Goal: Check status: Check status

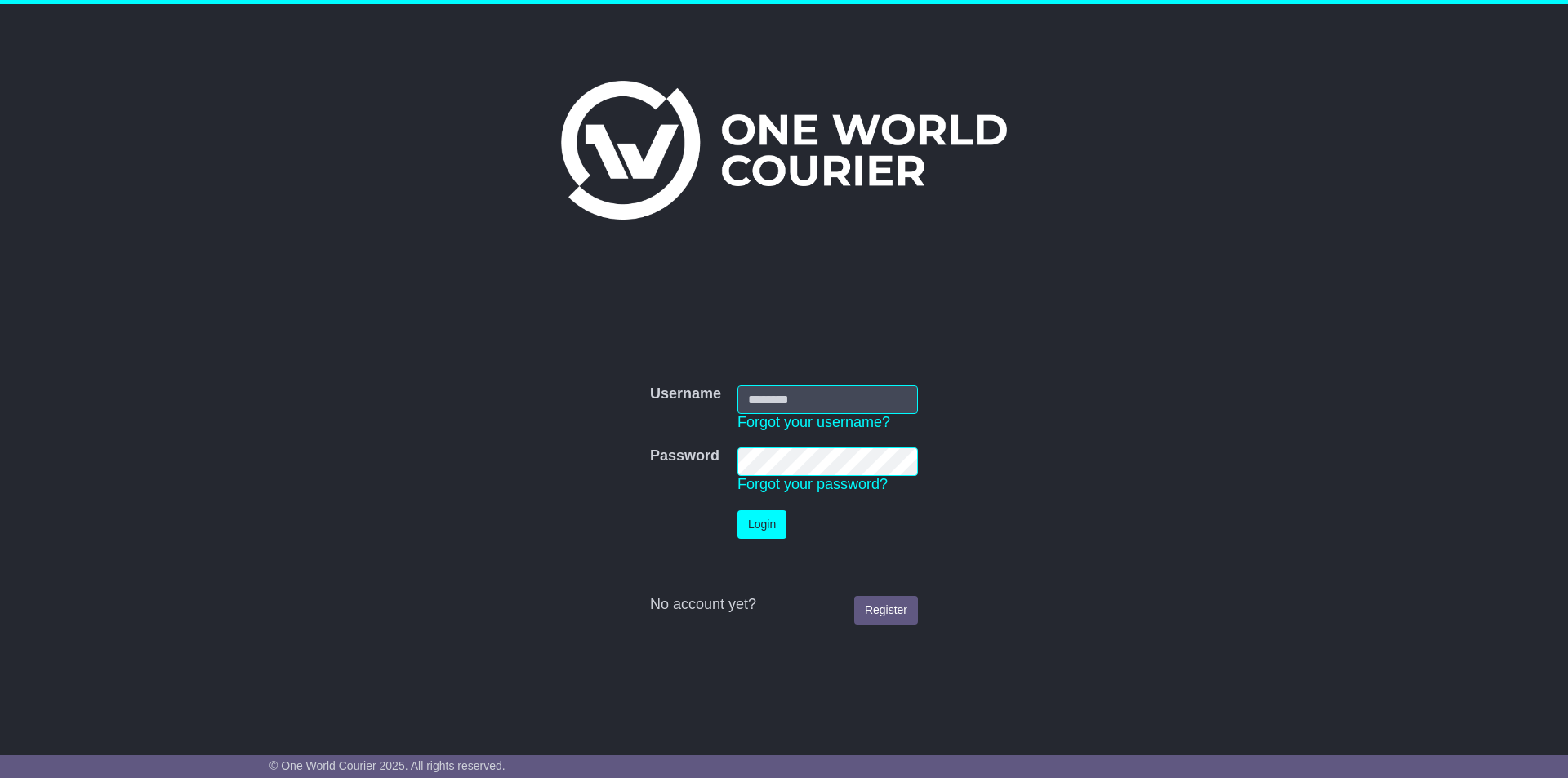
type input "**********"
click at [764, 525] on button "Login" at bounding box center [762, 524] width 49 height 28
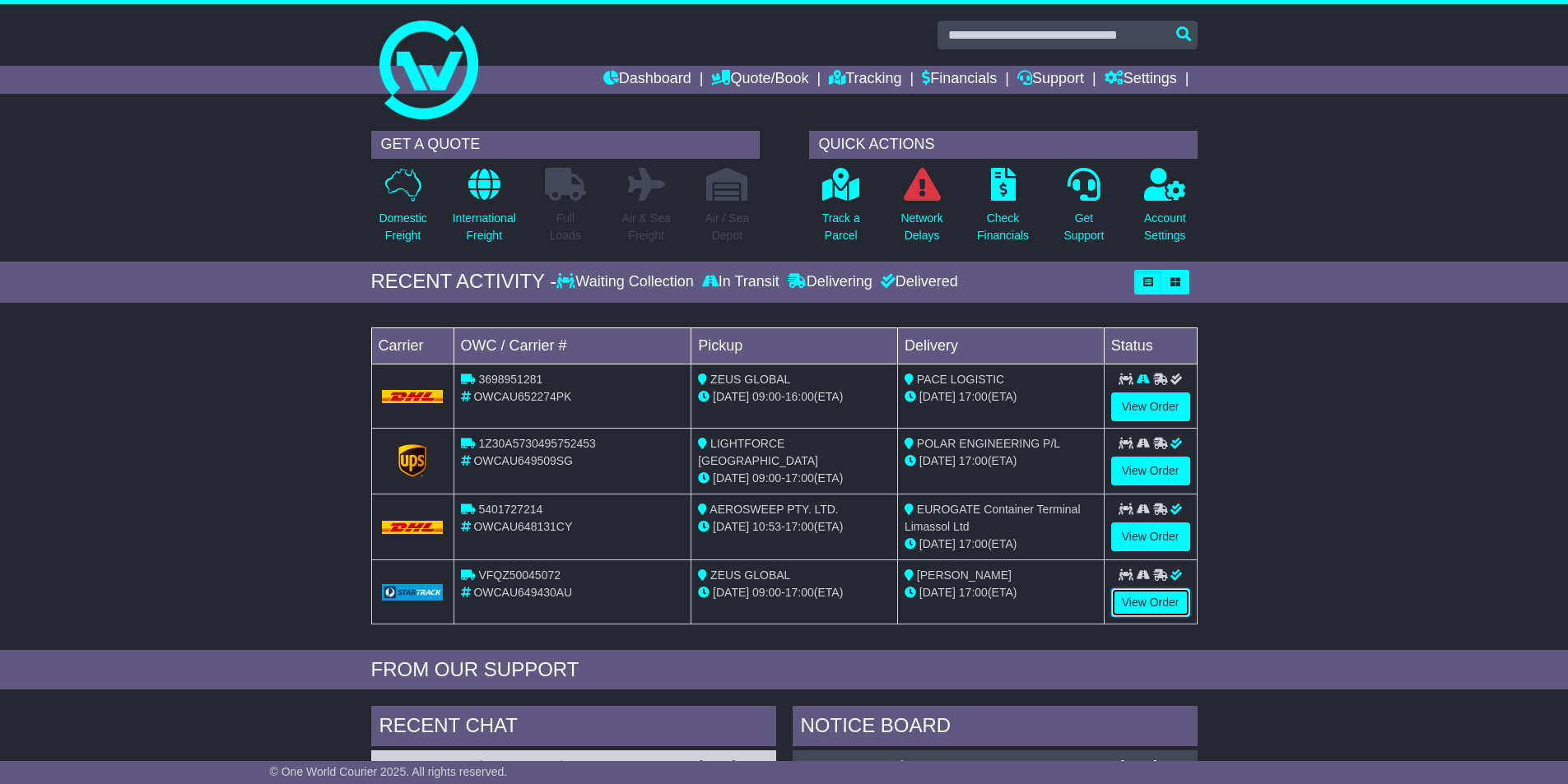
click at [1149, 600] on link "View Order" at bounding box center [1151, 603] width 79 height 28
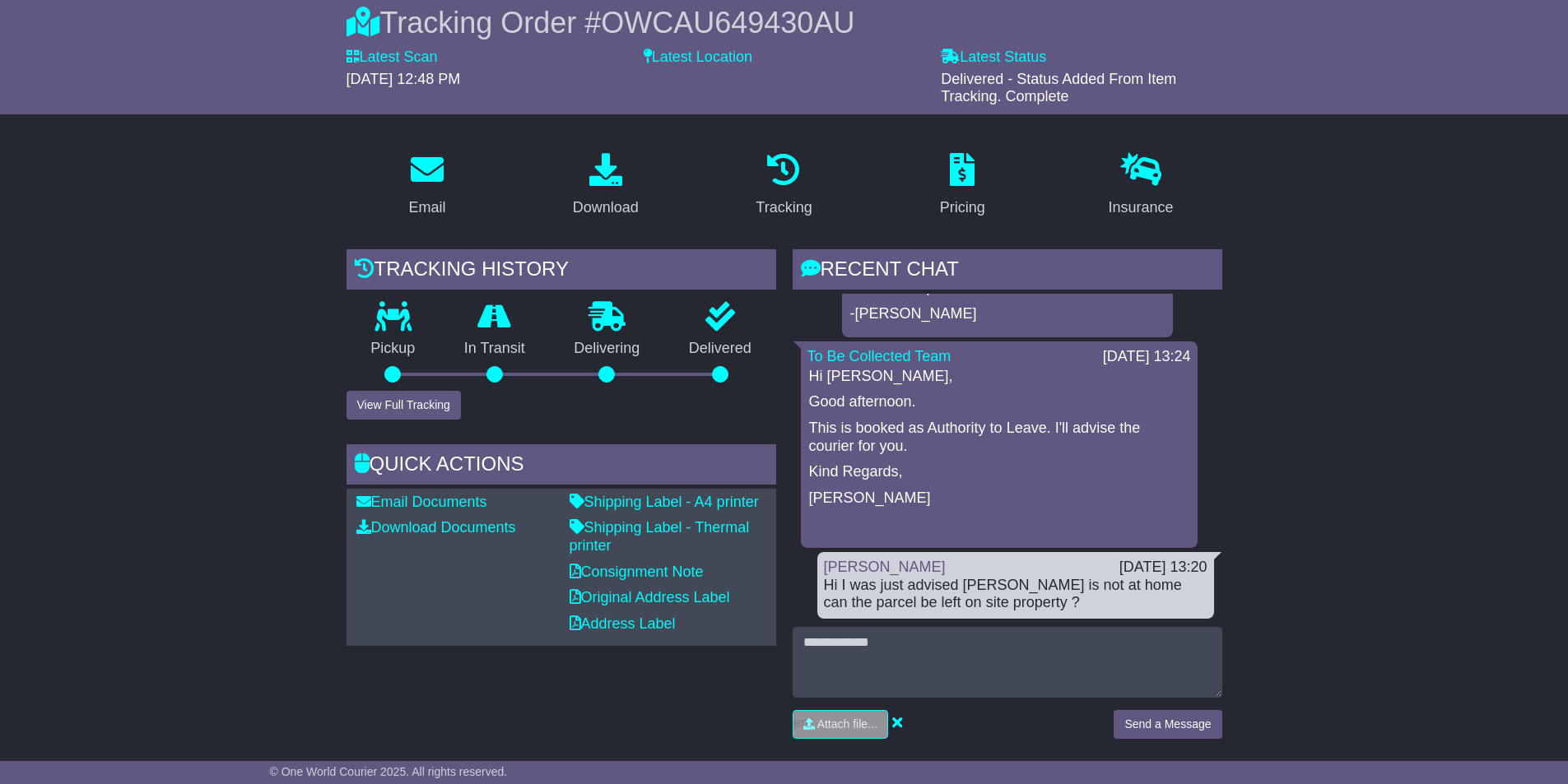
scroll to position [149, 0]
